Goal: Check status: Check status

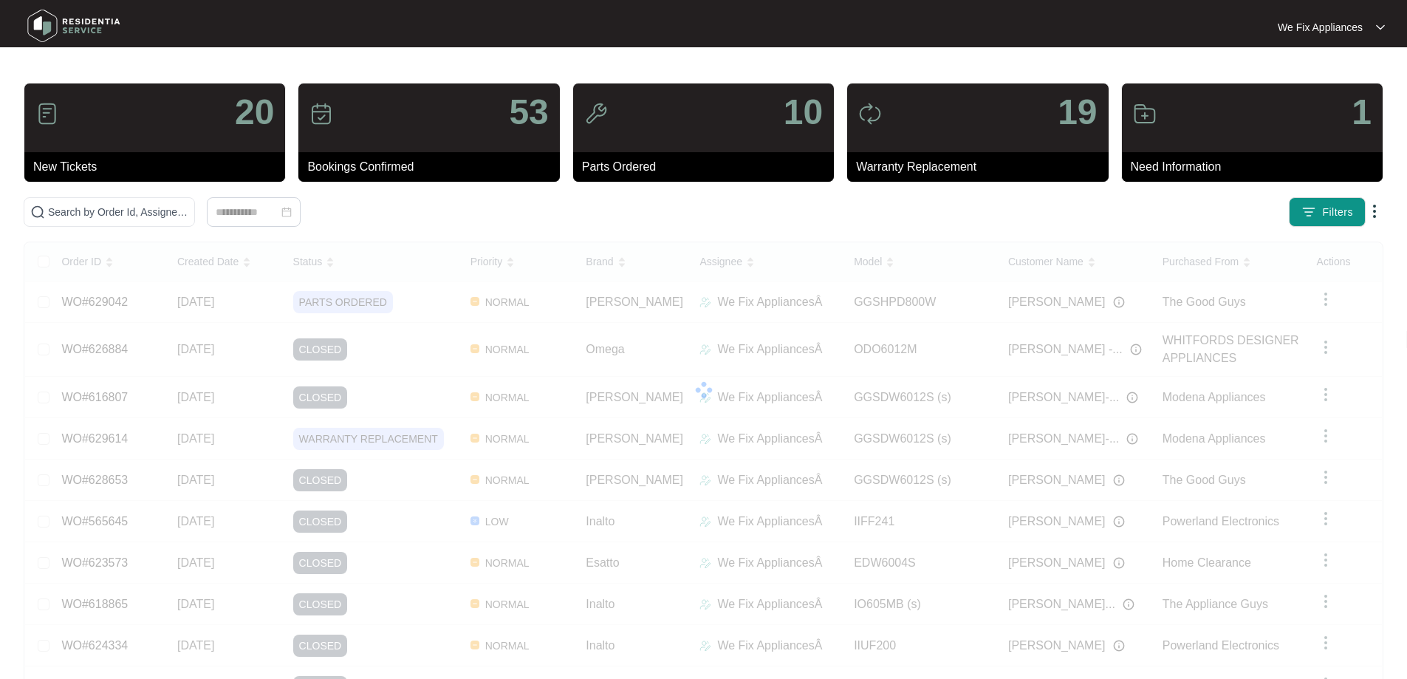
click at [52, 28] on img at bounding box center [73, 26] width 103 height 44
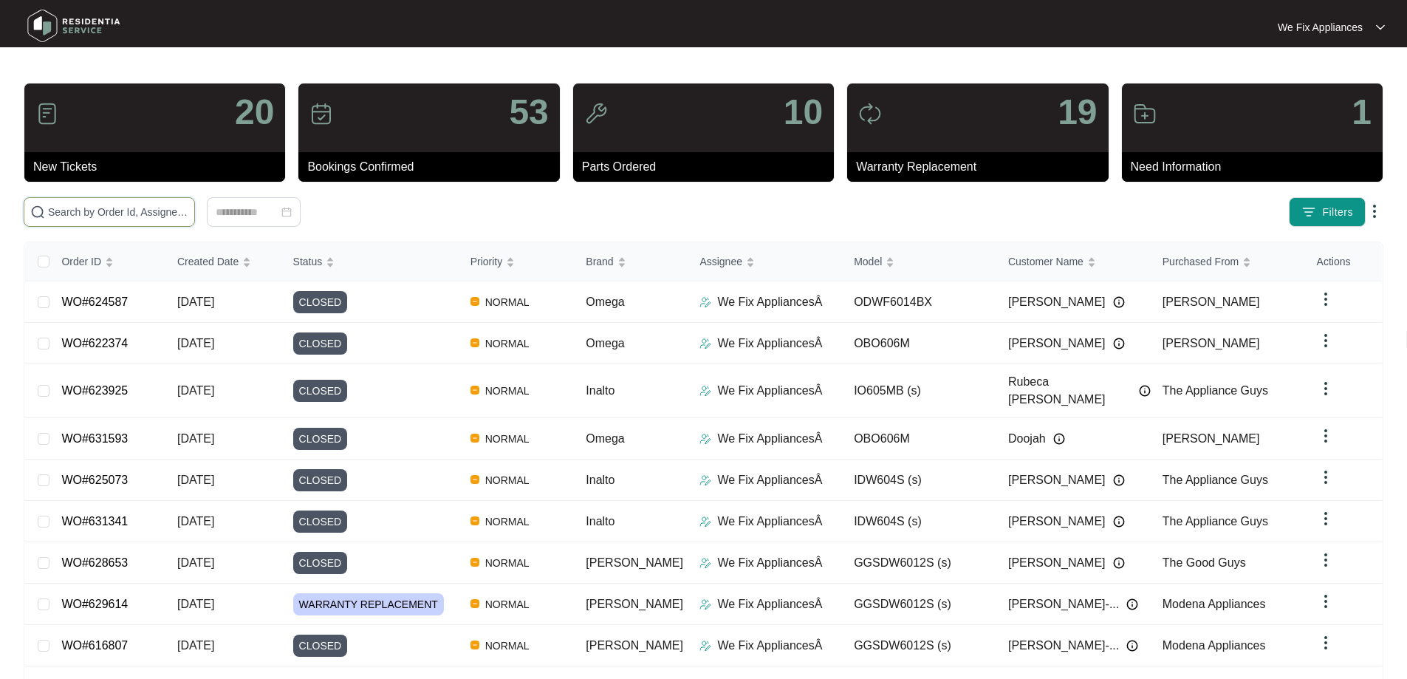
click at [123, 216] on input "text" at bounding box center [118, 212] width 140 height 16
paste input "623897"
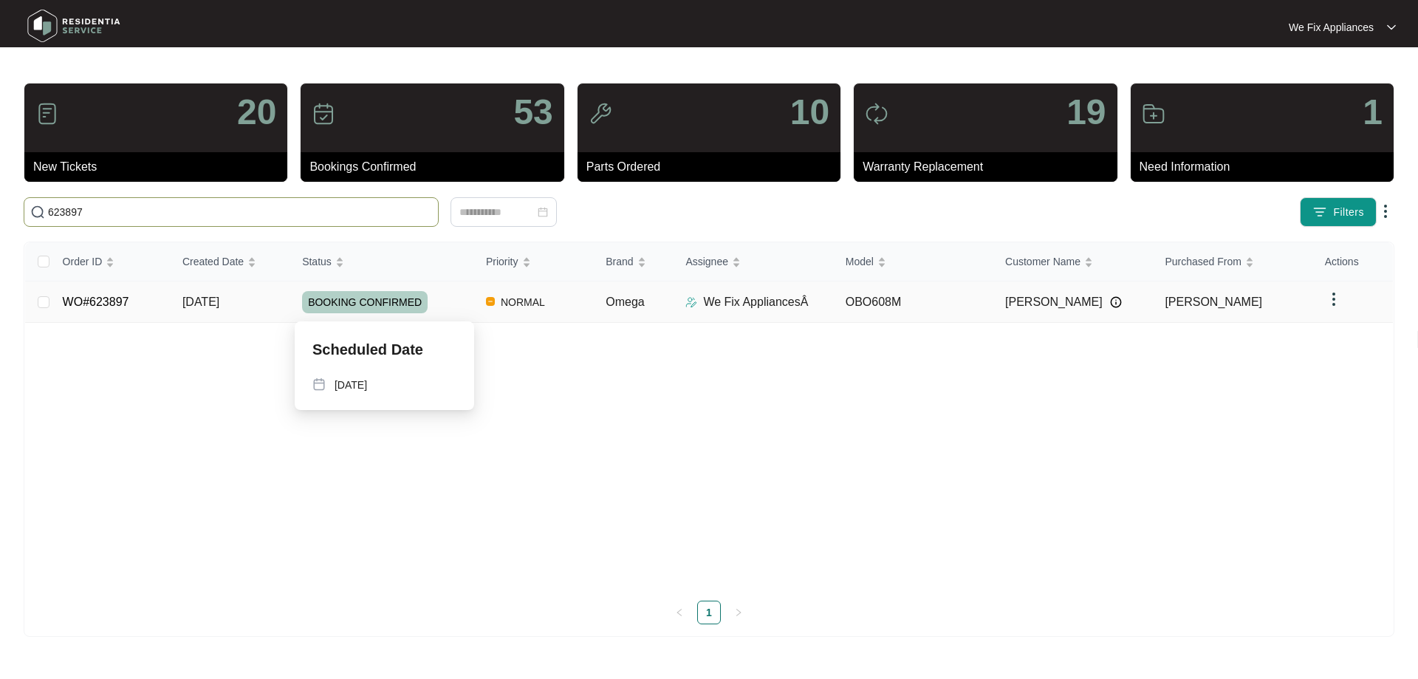
type input "623897"
click at [383, 299] on span "BOOKING CONFIRMED" at bounding box center [365, 302] width 126 height 22
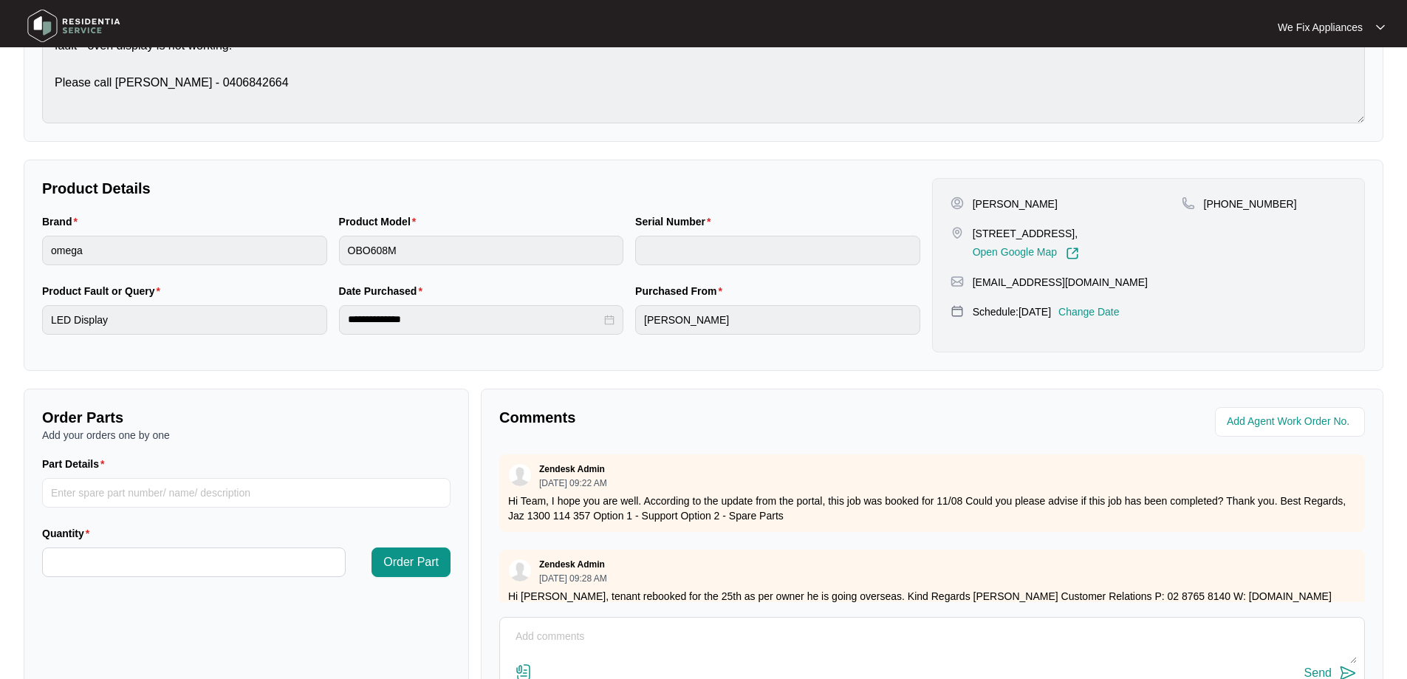
scroll to position [295, 0]
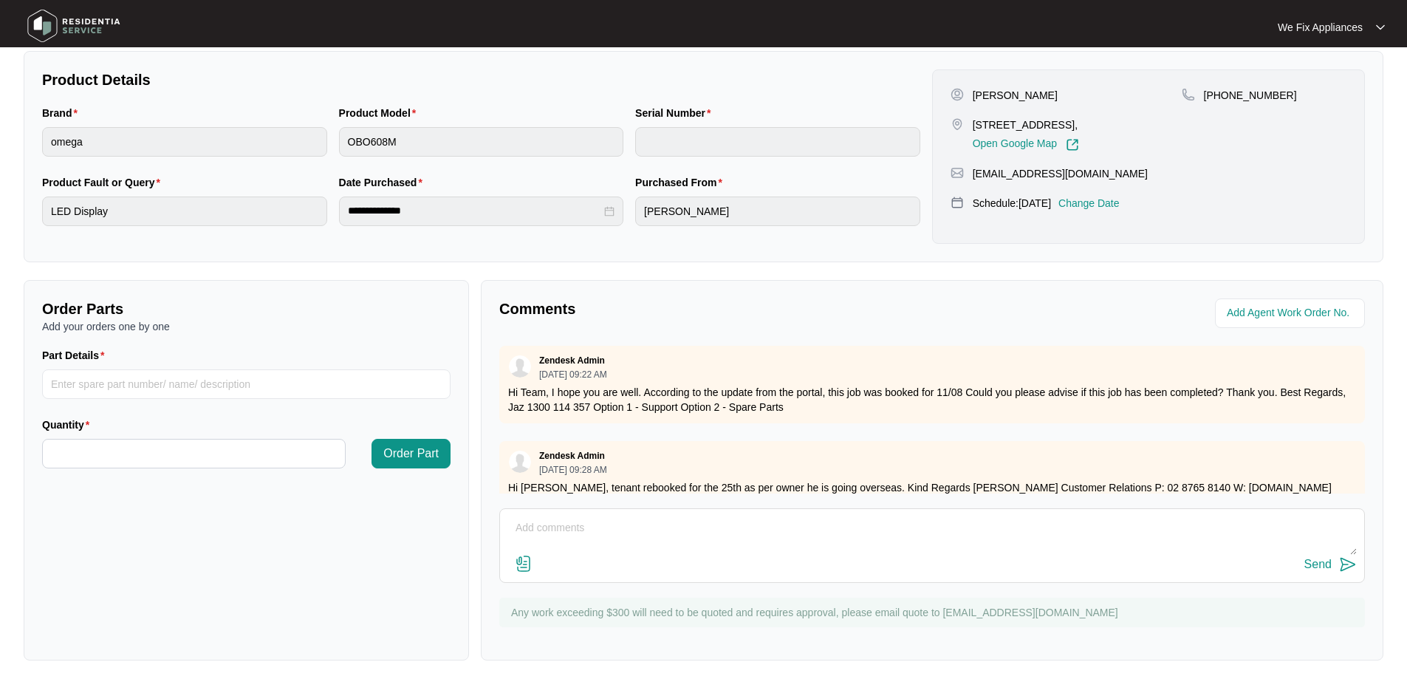
click at [574, 528] on textarea at bounding box center [931, 535] width 849 height 38
type textarea "not a manufacture fault. customer charged."
click at [1310, 561] on div "Send" at bounding box center [1317, 564] width 27 height 13
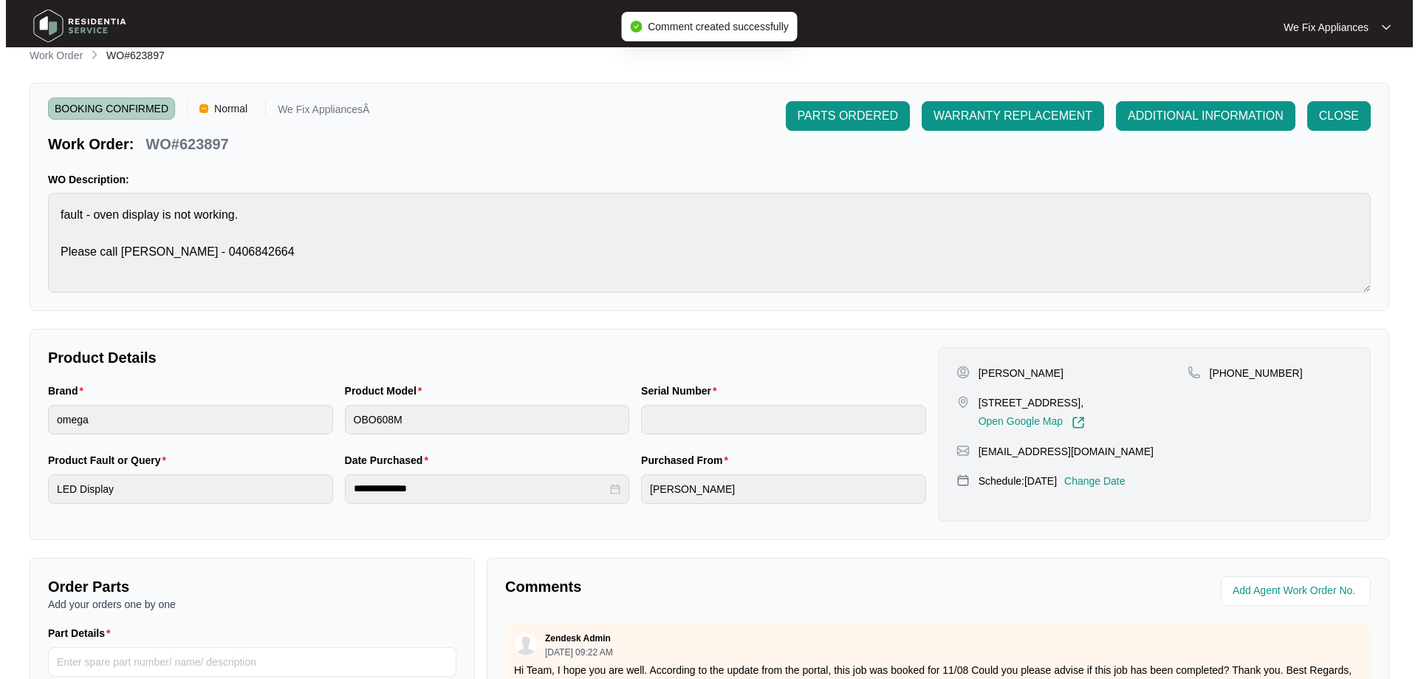
scroll to position [0, 0]
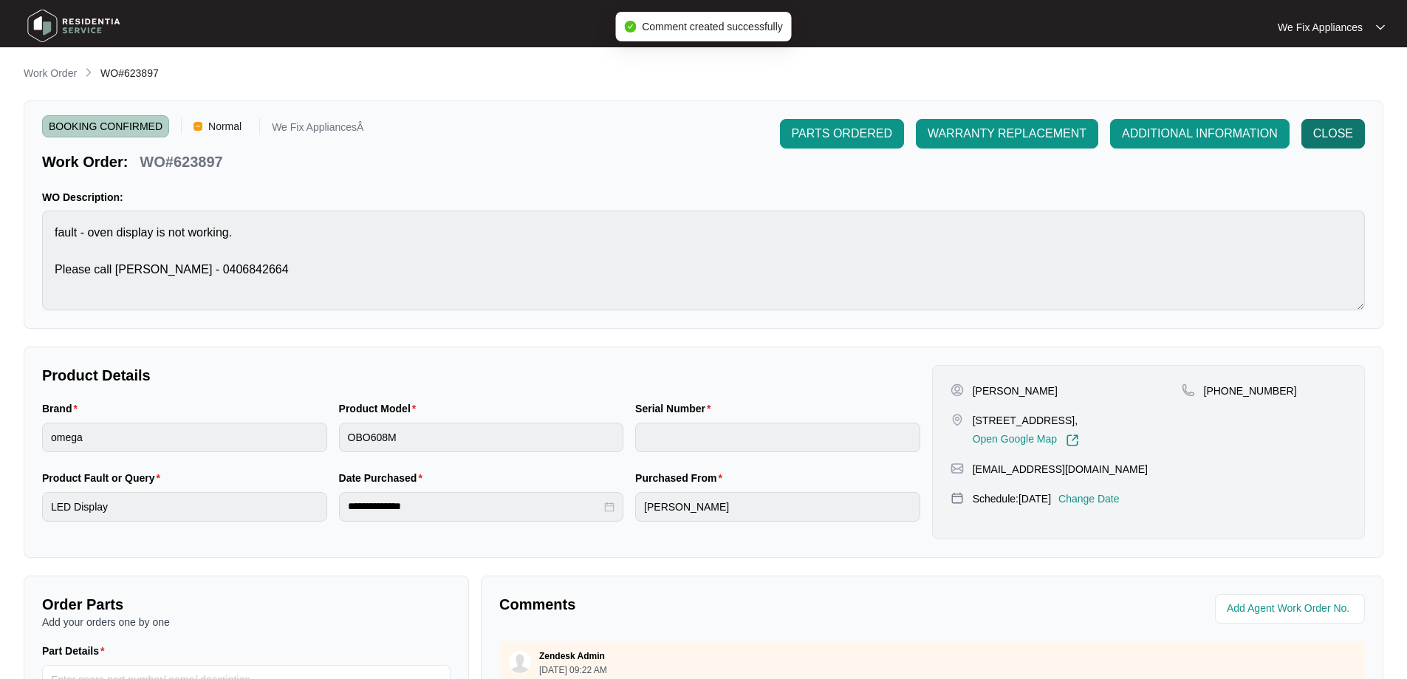
click at [1352, 133] on span "CLOSE" at bounding box center [1333, 134] width 40 height 18
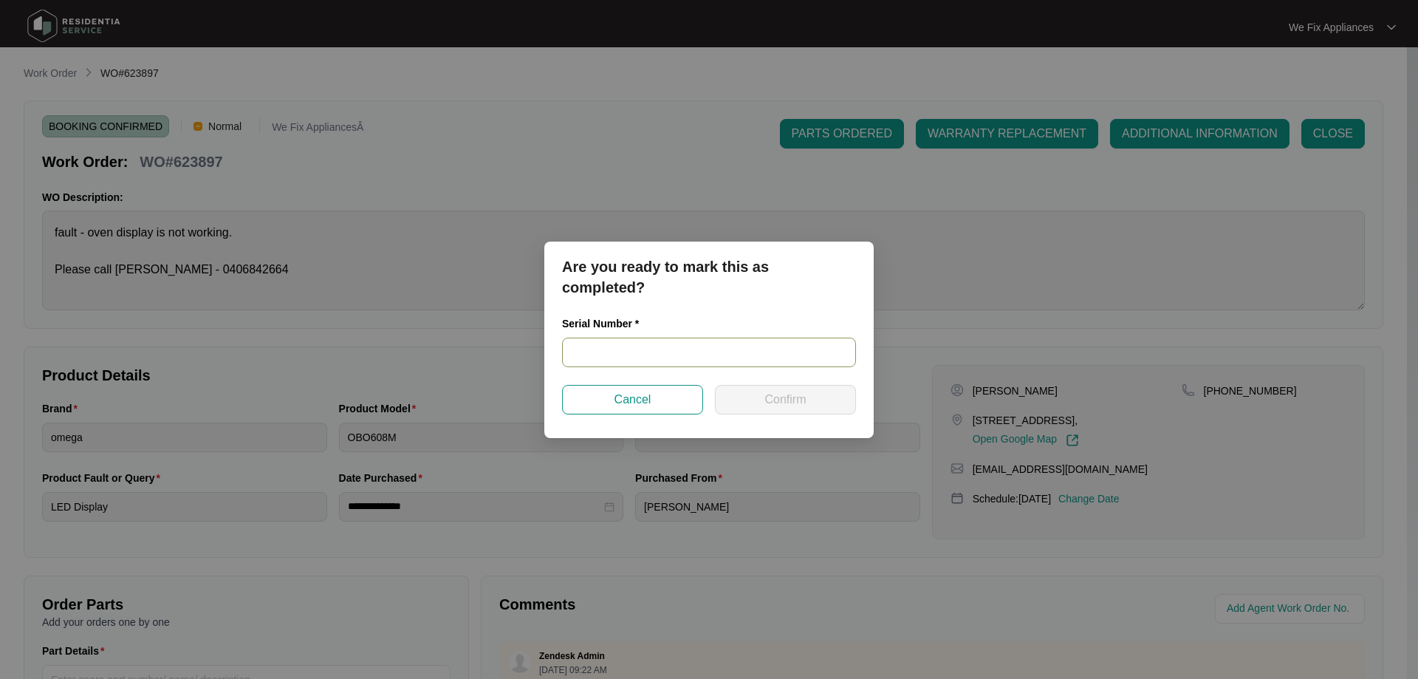
click at [649, 353] on input "text" at bounding box center [709, 352] width 294 height 30
paste input "962381824040307"
type input "962381824040307"
click at [780, 398] on span "Confirm" at bounding box center [784, 400] width 41 height 18
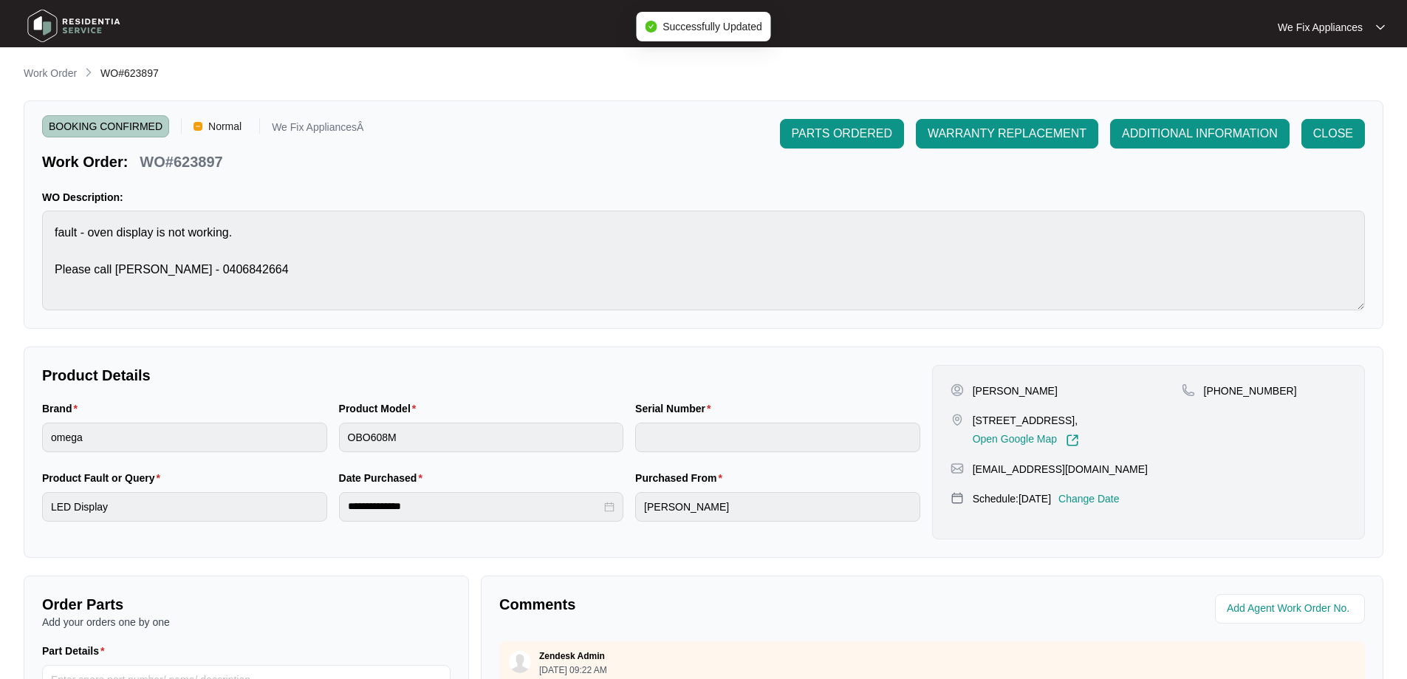
type input "962381824040307"
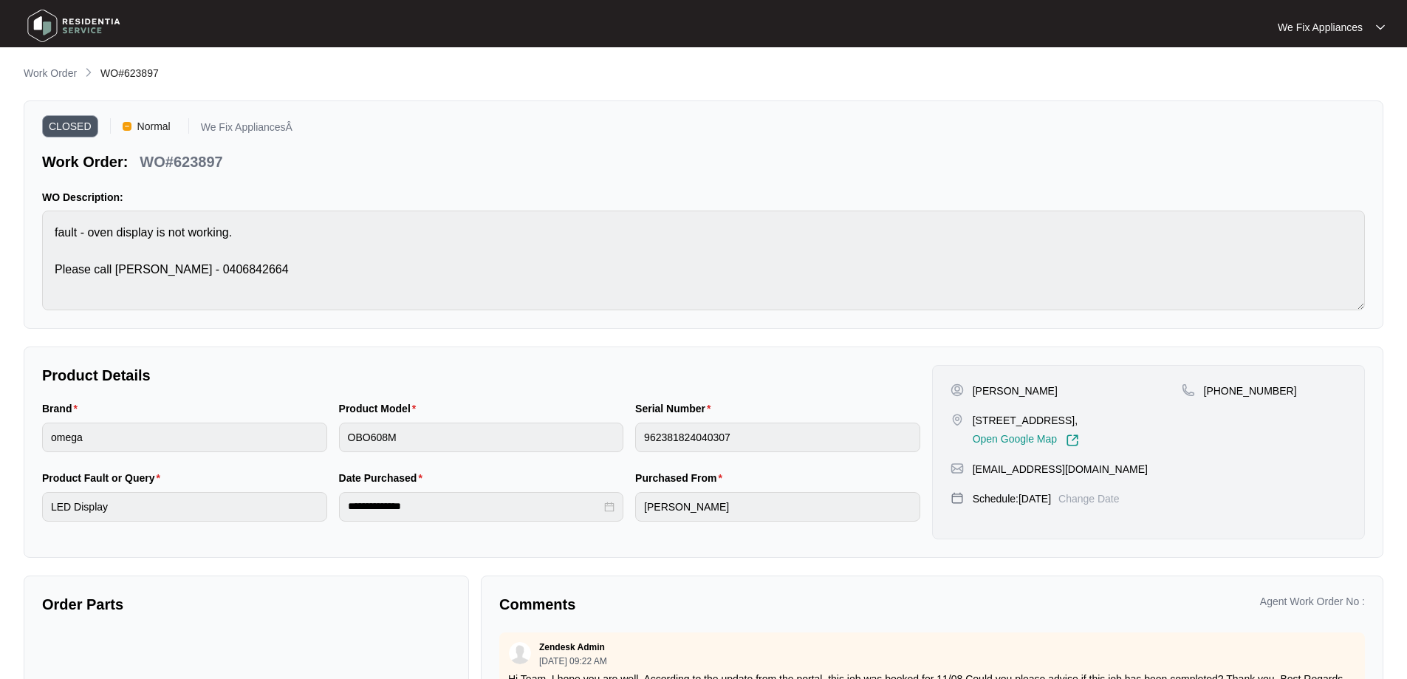
click at [72, 21] on img at bounding box center [73, 26] width 103 height 44
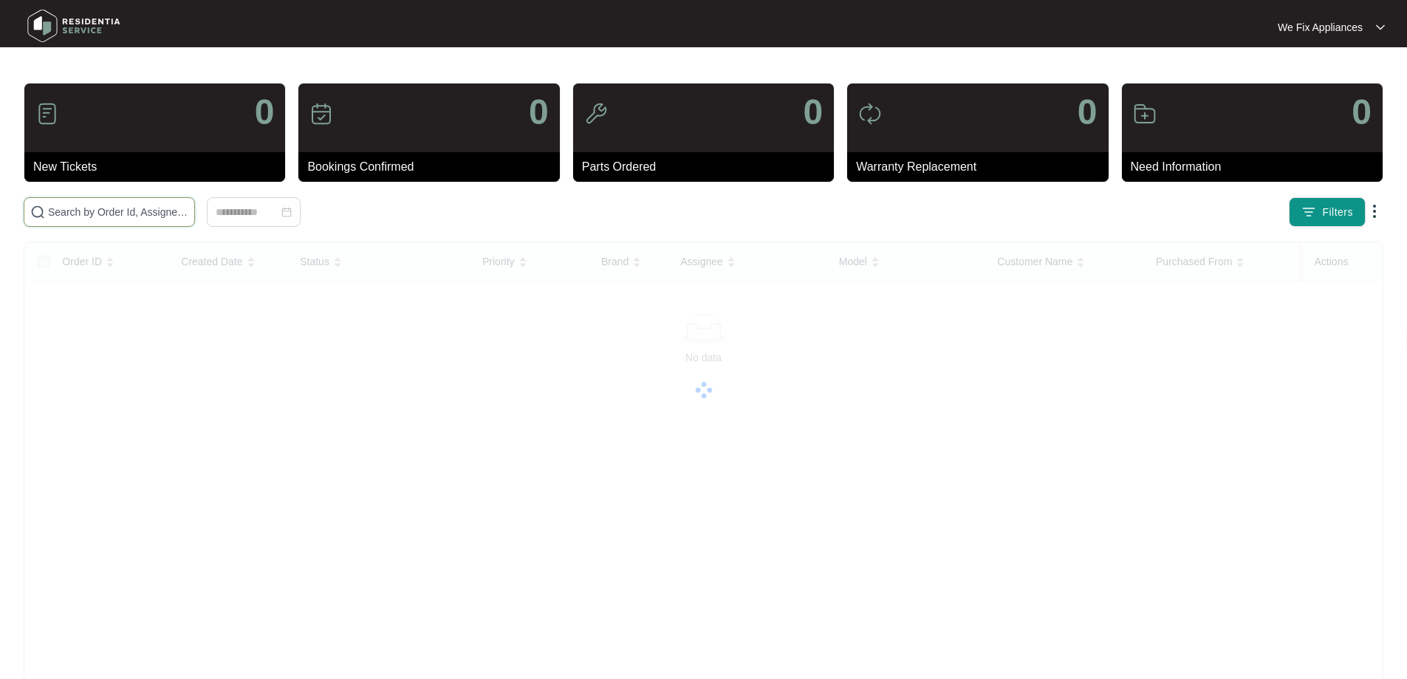
click at [82, 207] on input "text" at bounding box center [118, 212] width 140 height 16
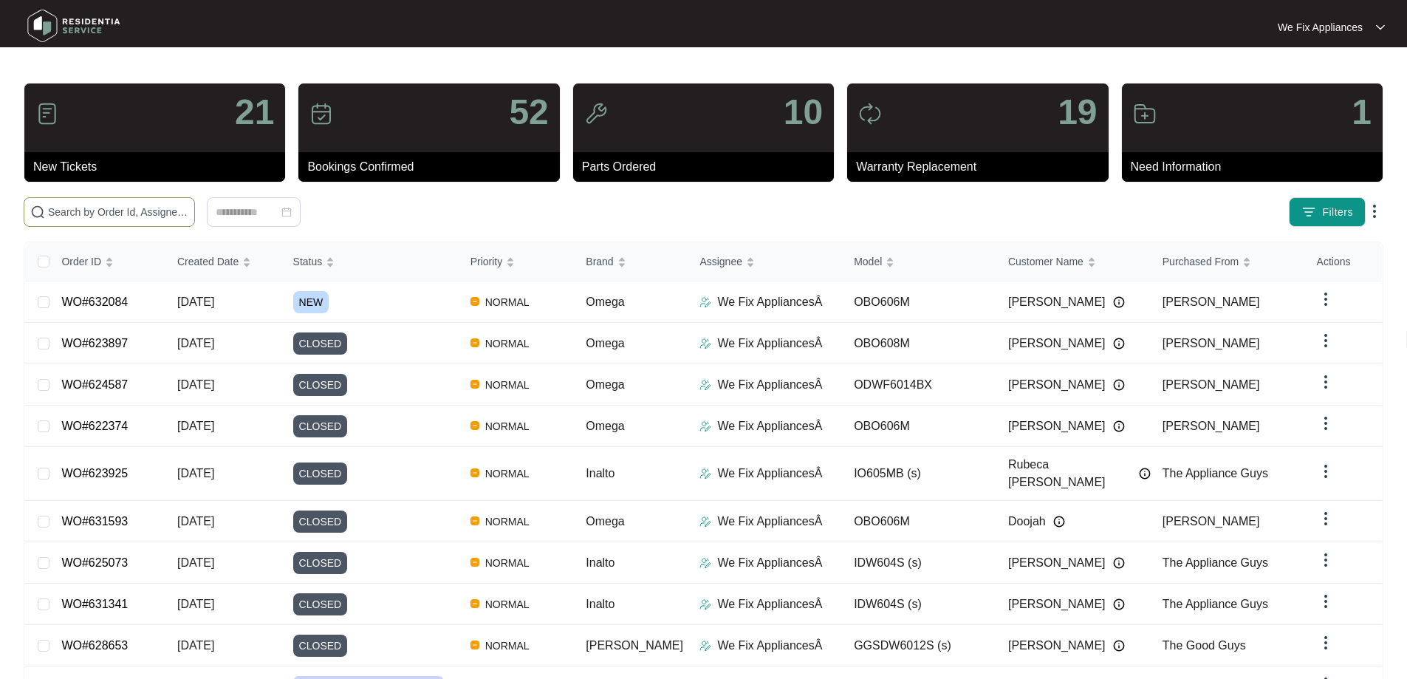
paste input "628706"
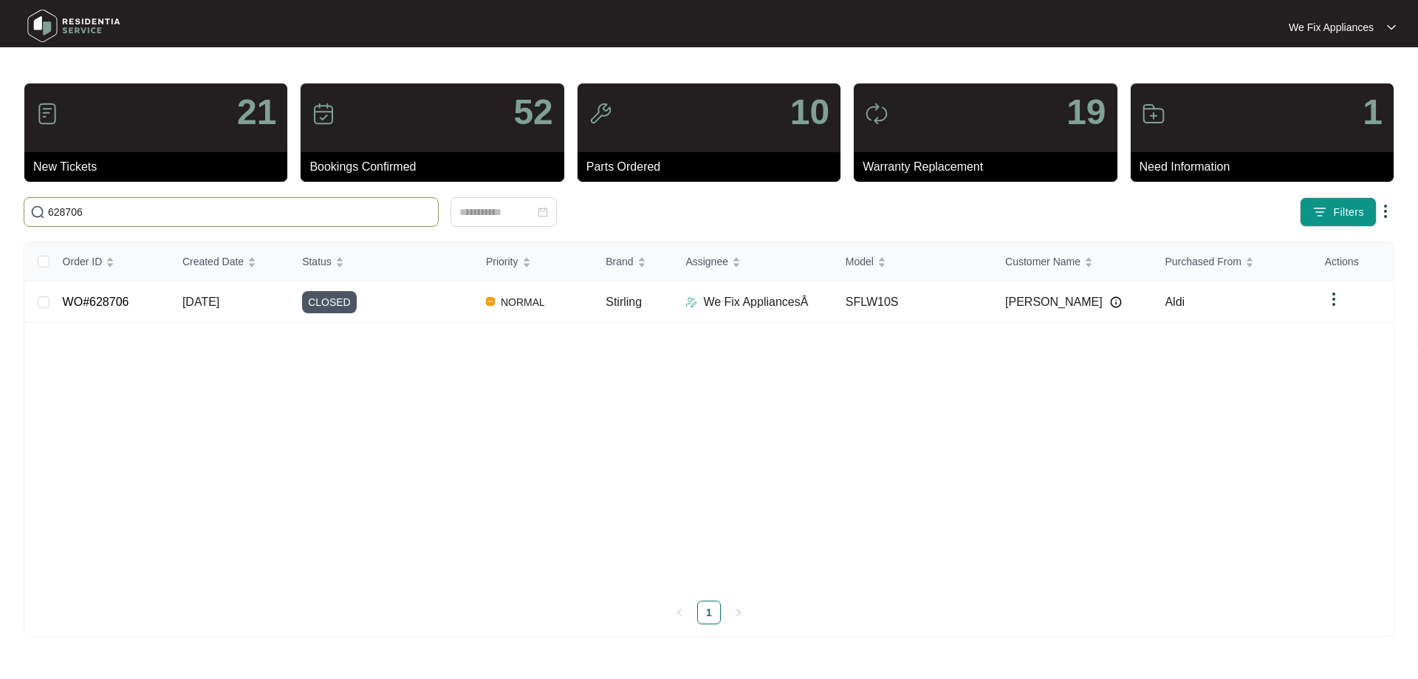
type input "628706"
